Goal: Connect with others: Establish contact or relationships with other users

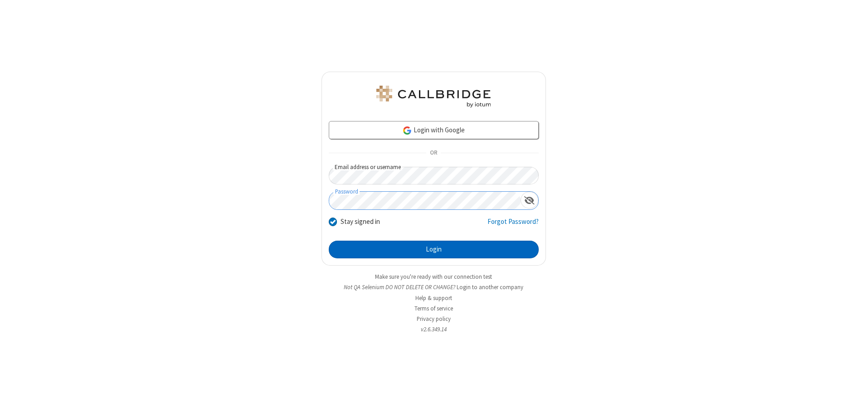
click at [434, 250] on button "Login" at bounding box center [434, 250] width 210 height 18
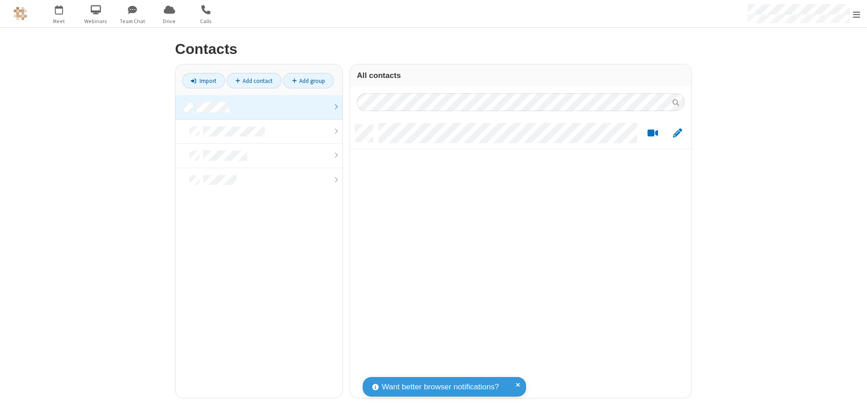
scroll to position [274, 335]
click at [259, 107] on link at bounding box center [259, 107] width 167 height 24
click at [254, 81] on link "Add contact" at bounding box center [254, 80] width 55 height 15
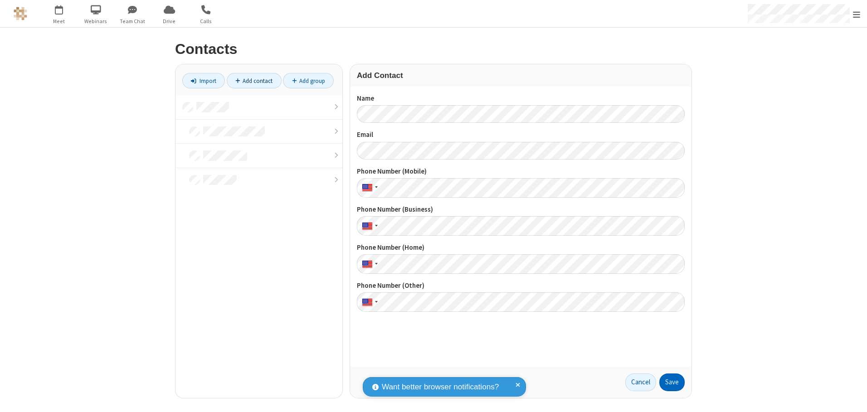
click at [672, 382] on button "Save" at bounding box center [672, 383] width 25 height 18
